Goal: Transaction & Acquisition: Purchase product/service

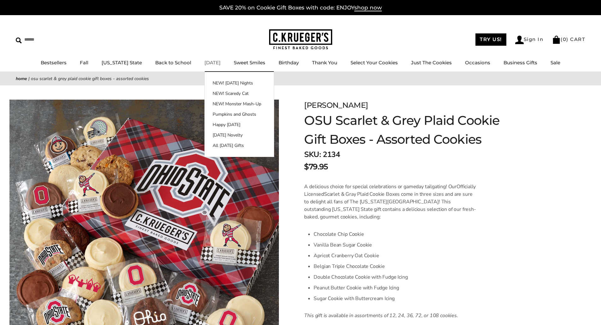
click at [209, 62] on link "[DATE]" at bounding box center [212, 63] width 16 height 6
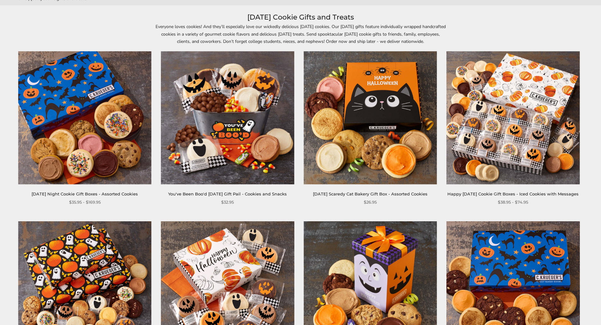
scroll to position [95, 0]
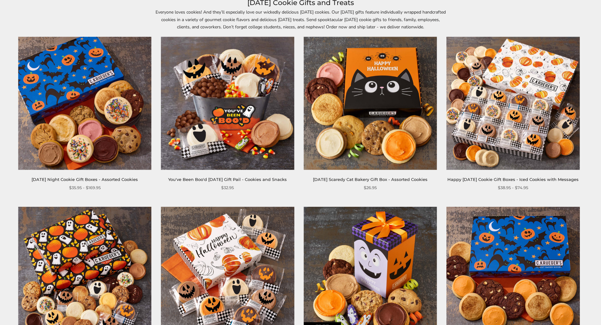
click at [111, 134] on img at bounding box center [84, 103] width 133 height 133
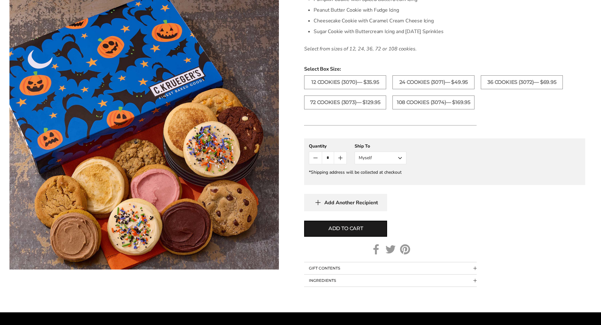
scroll to position [315, 0]
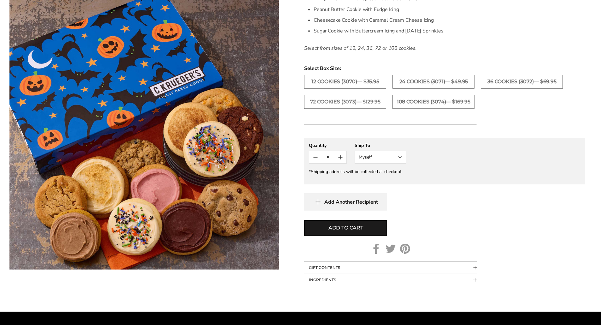
click at [474, 268] on span "Collapsible block button" at bounding box center [474, 267] width 3 height 3
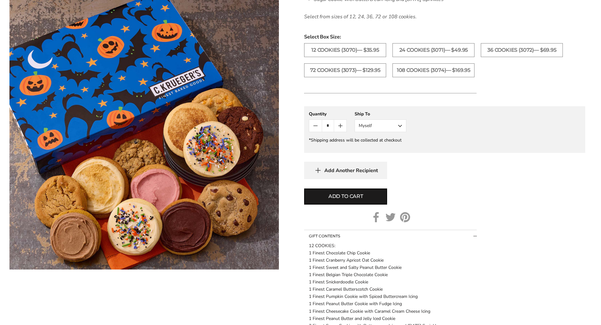
scroll to position [379, 0]
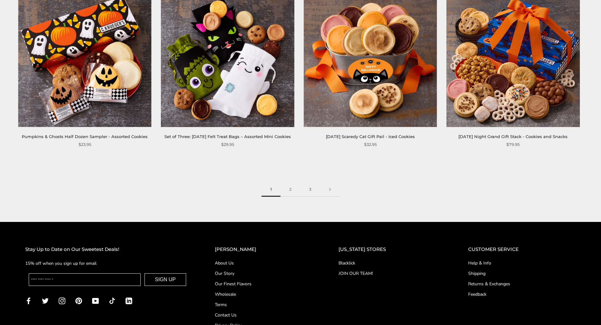
scroll to position [1009, 0]
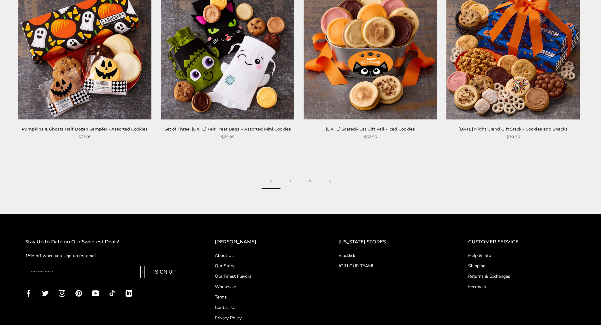
click at [291, 189] on link "2" at bounding box center [290, 182] width 20 height 14
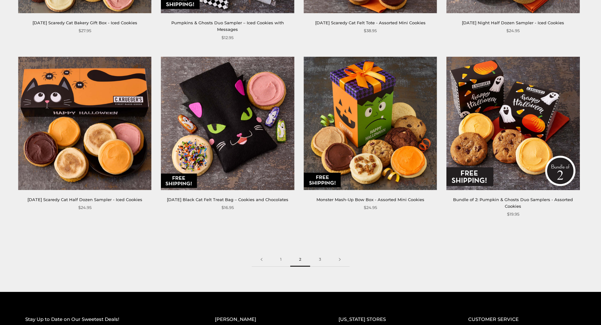
scroll to position [946, 0]
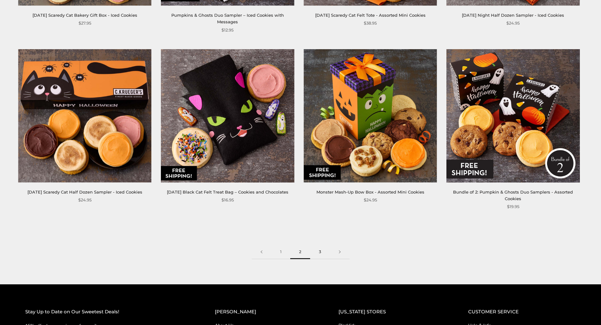
click at [320, 245] on link "3" at bounding box center [320, 252] width 20 height 14
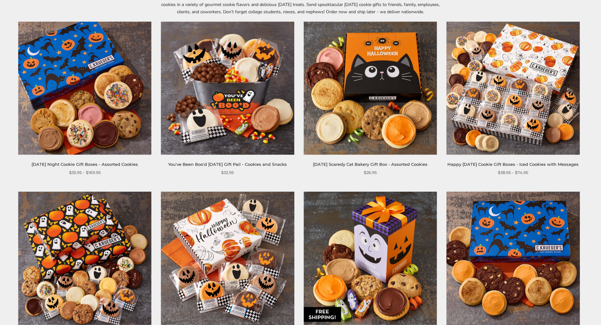
scroll to position [95, 0]
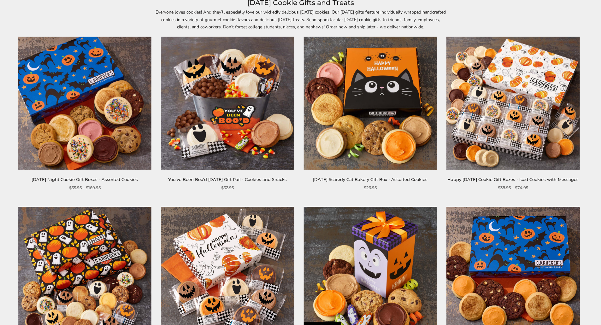
click at [505, 122] on img at bounding box center [512, 103] width 133 height 133
click at [80, 127] on img at bounding box center [84, 103] width 133 height 133
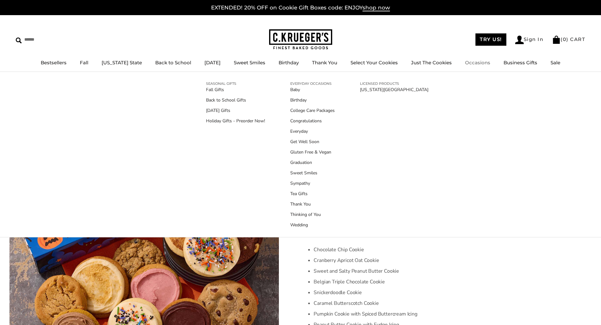
click at [471, 64] on link "Occasions" at bounding box center [477, 63] width 25 height 6
click at [222, 122] on link "Holiday Gifts - Preorder Now!" at bounding box center [235, 121] width 59 height 7
